Goal: Find specific page/section: Find specific page/section

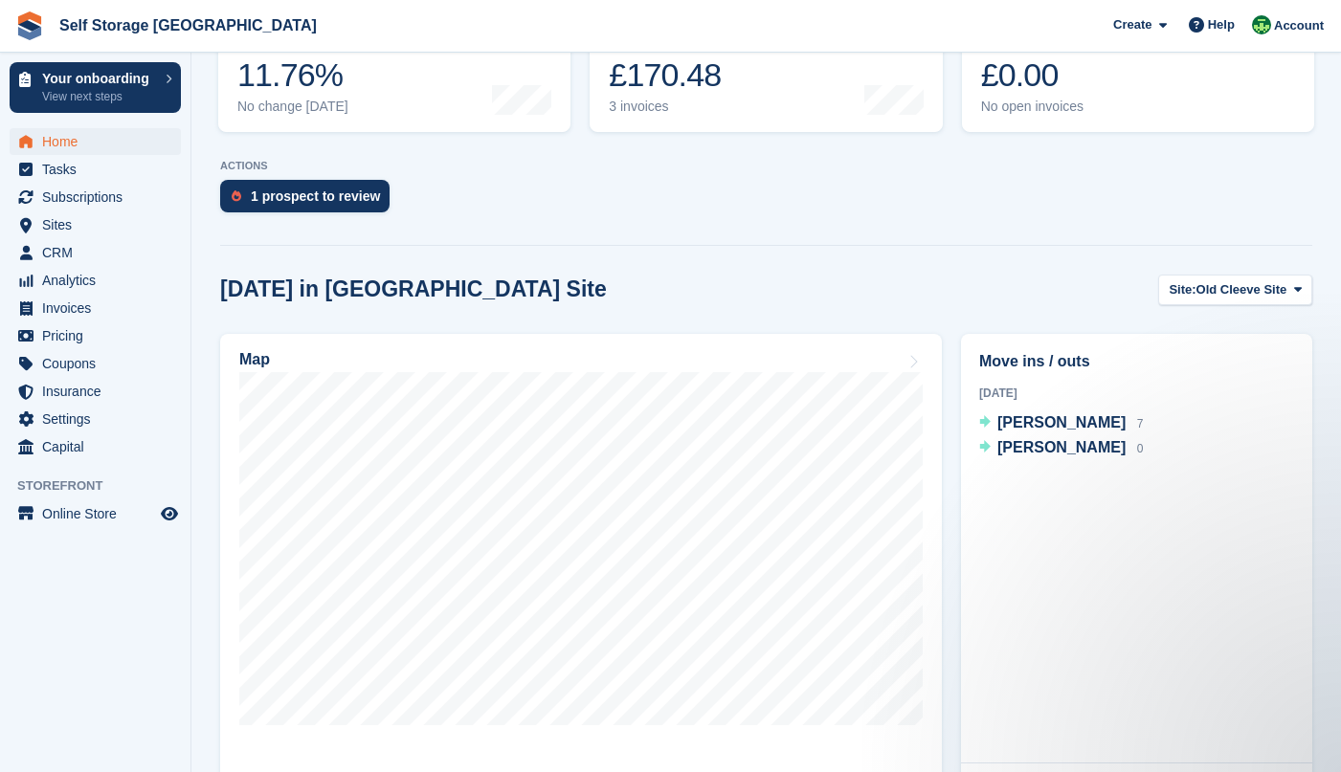
scroll to position [383, 0]
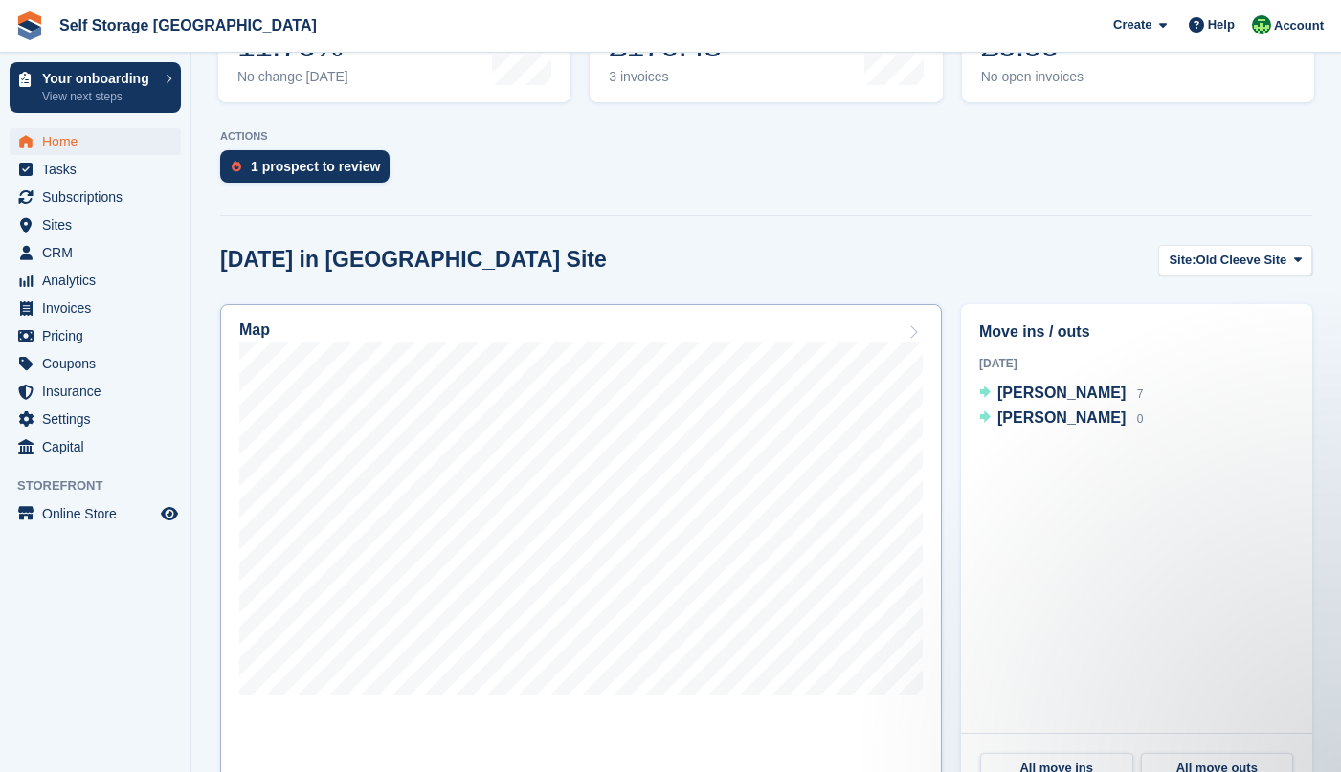
click at [400, 761] on link "Map" at bounding box center [580, 553] width 721 height 498
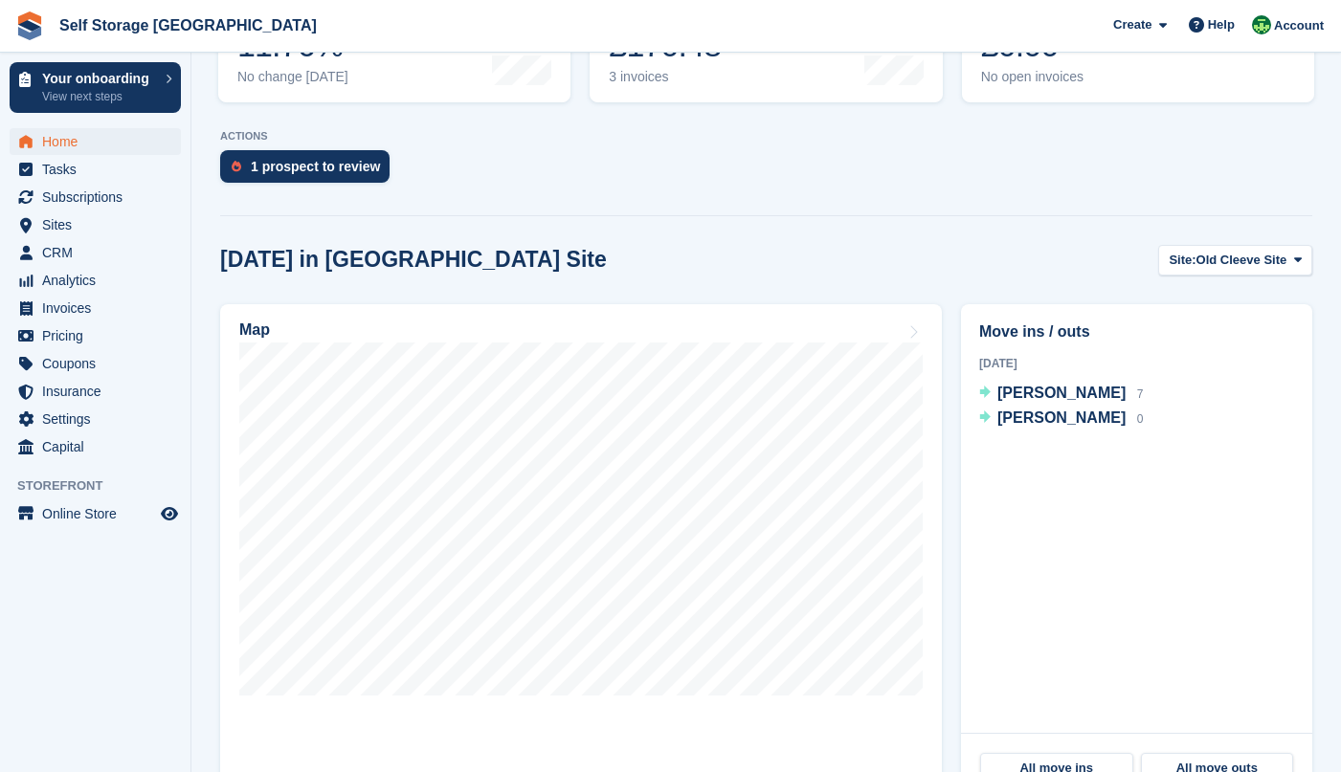
scroll to position [383, 0]
